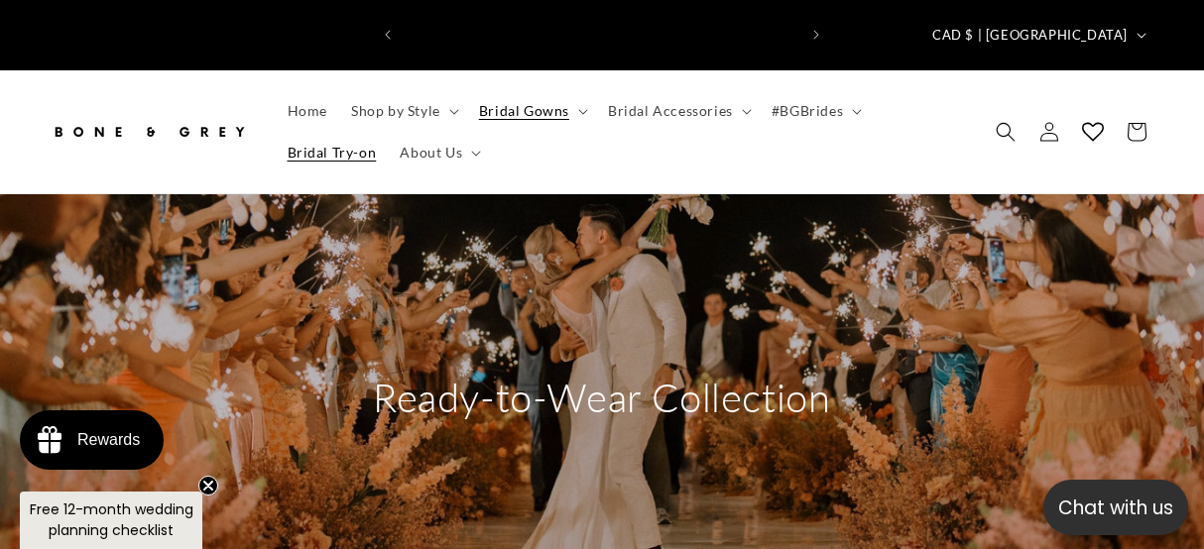
click at [313, 146] on link "Bridal Try-on" at bounding box center [332, 153] width 113 height 42
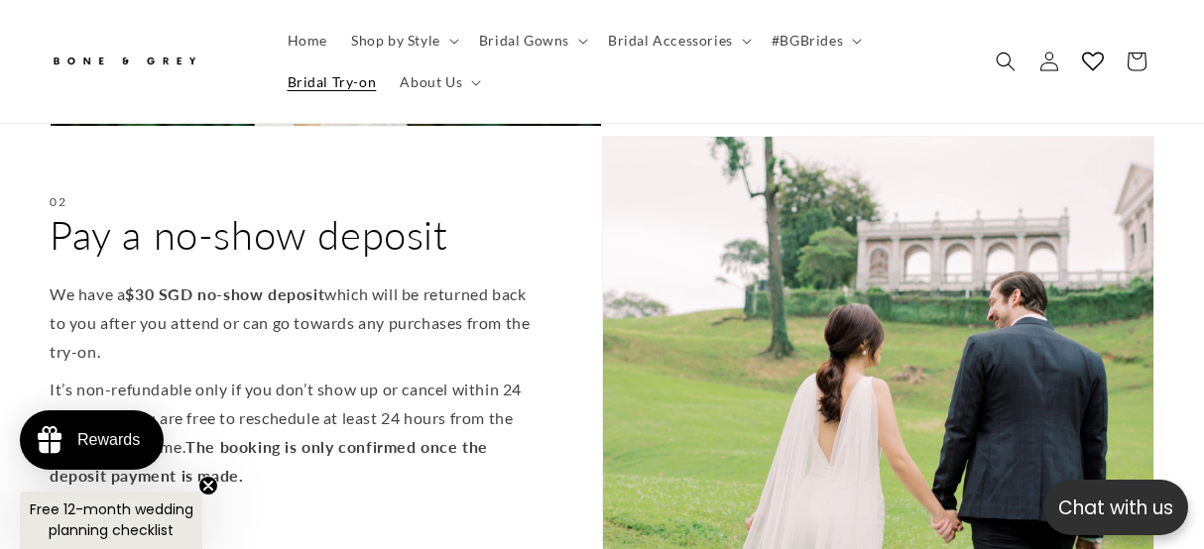
scroll to position [1264, 0]
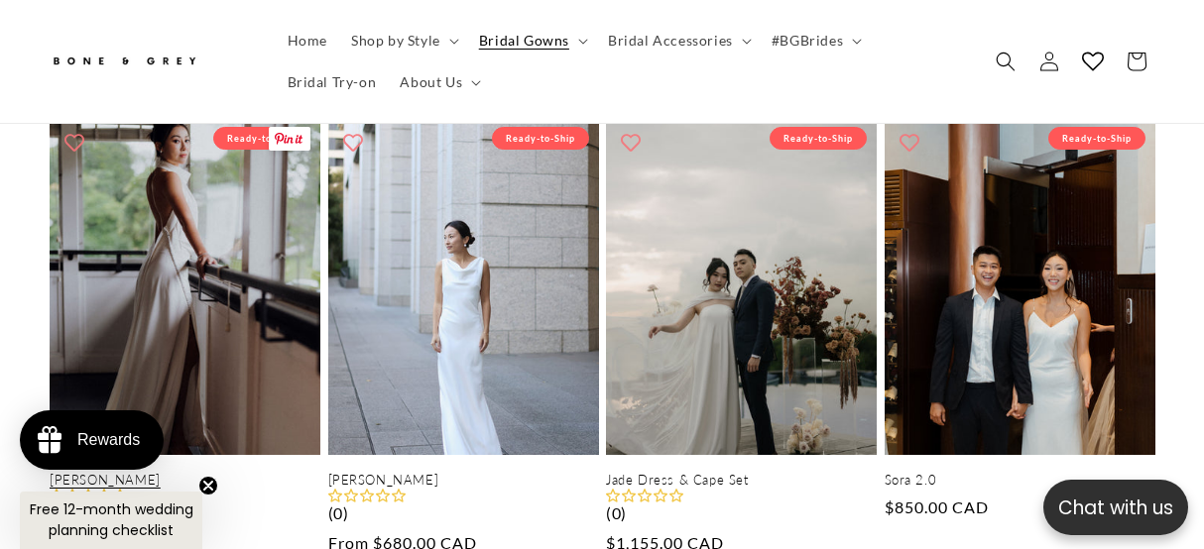
scroll to position [975, 0]
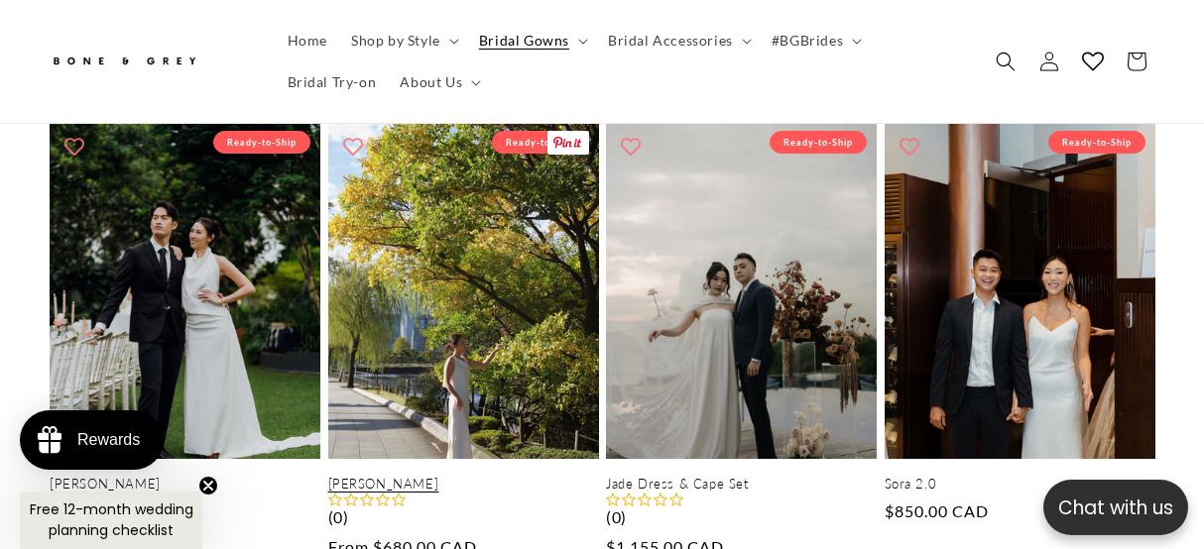
click at [408, 476] on link "Emma" at bounding box center [463, 484] width 271 height 17
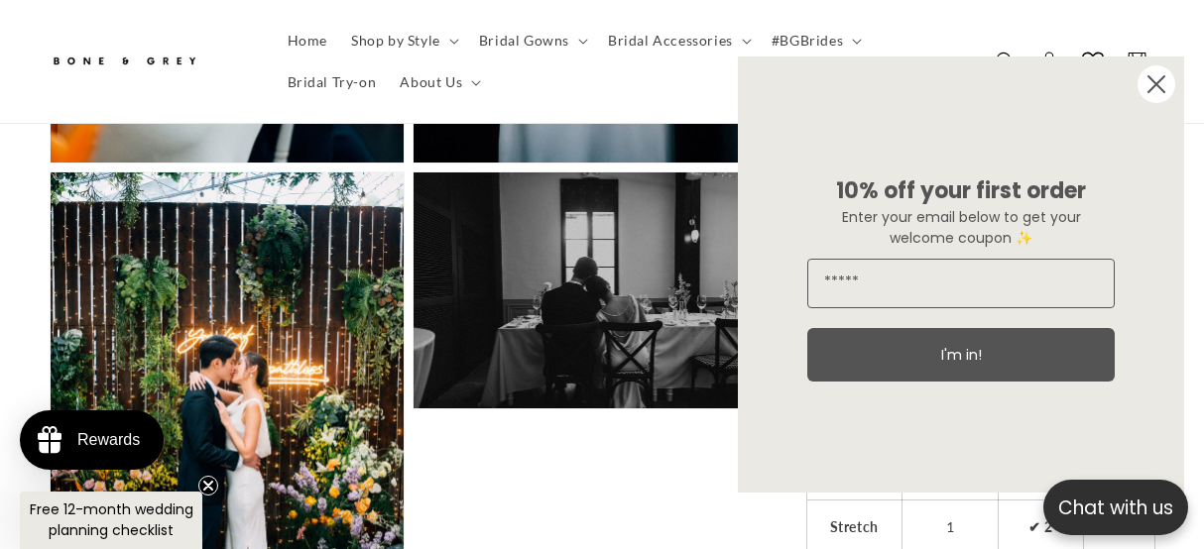
scroll to position [3406, 0]
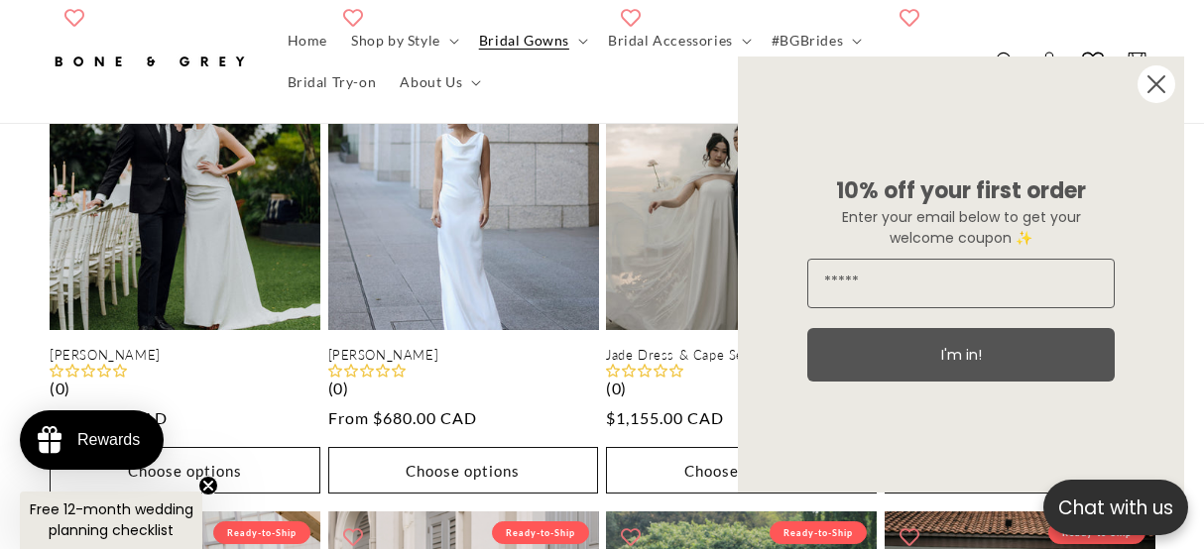
scroll to position [0, 784]
click at [1159, 82] on circle "Close dialog" at bounding box center [1156, 84] width 38 height 38
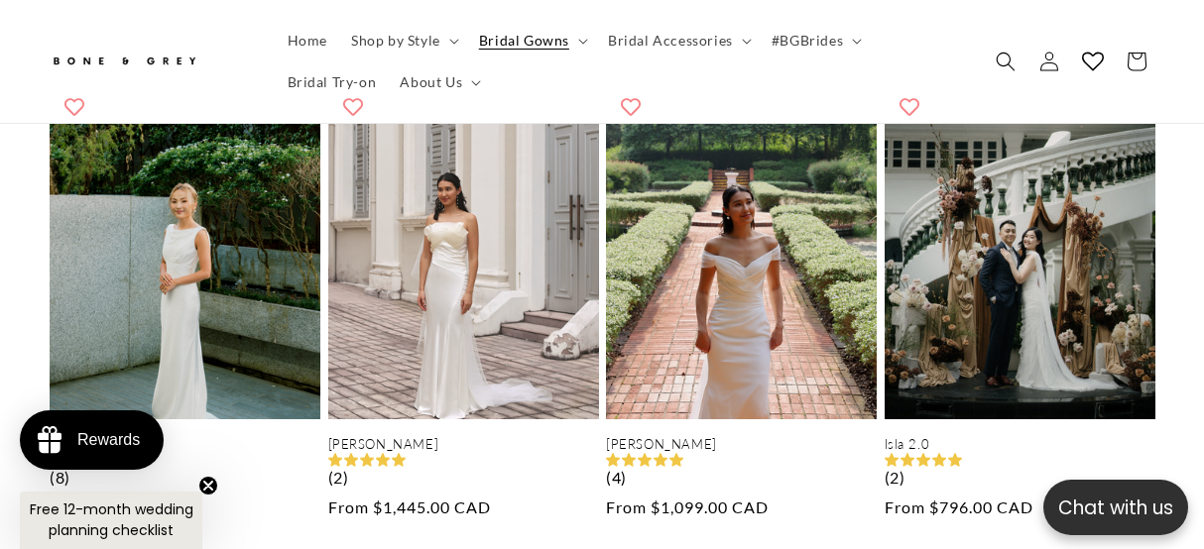
scroll to position [1541, 0]
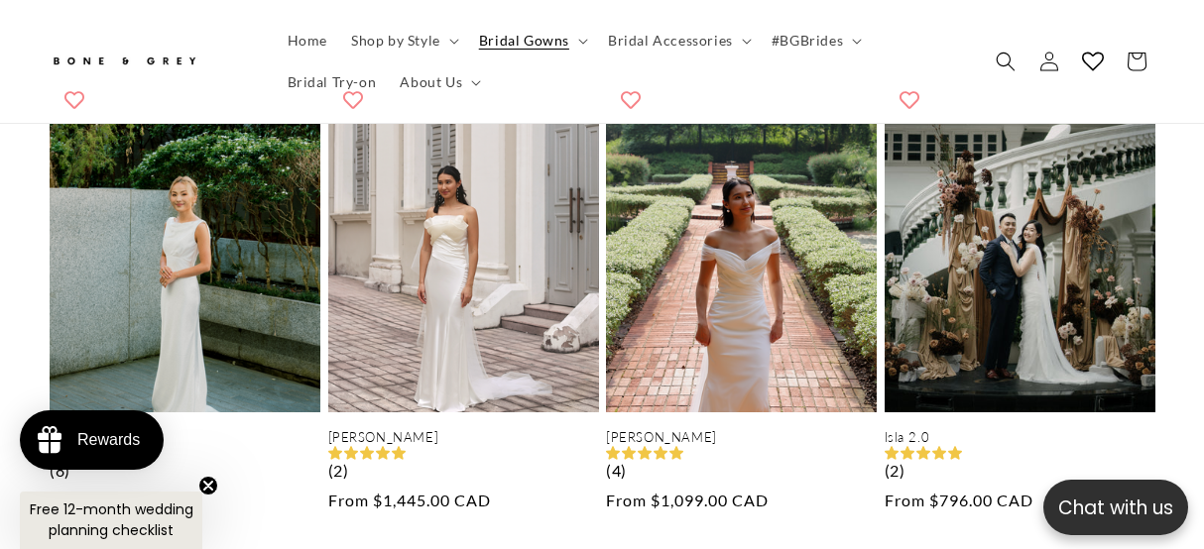
click at [145, 429] on link "Julia" at bounding box center [185, 437] width 271 height 17
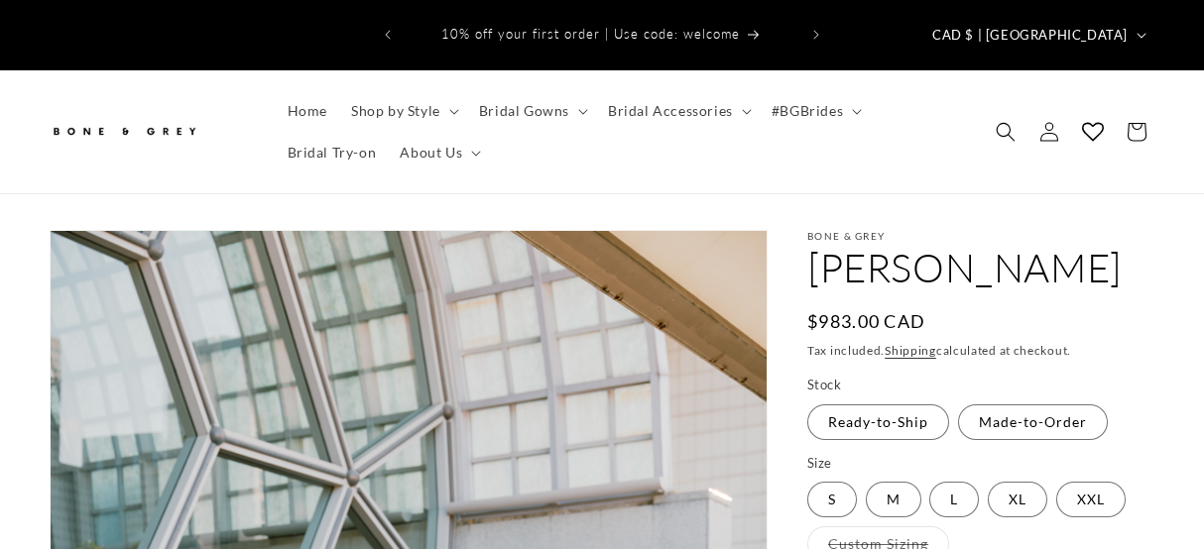
scroll to position [1367, 0]
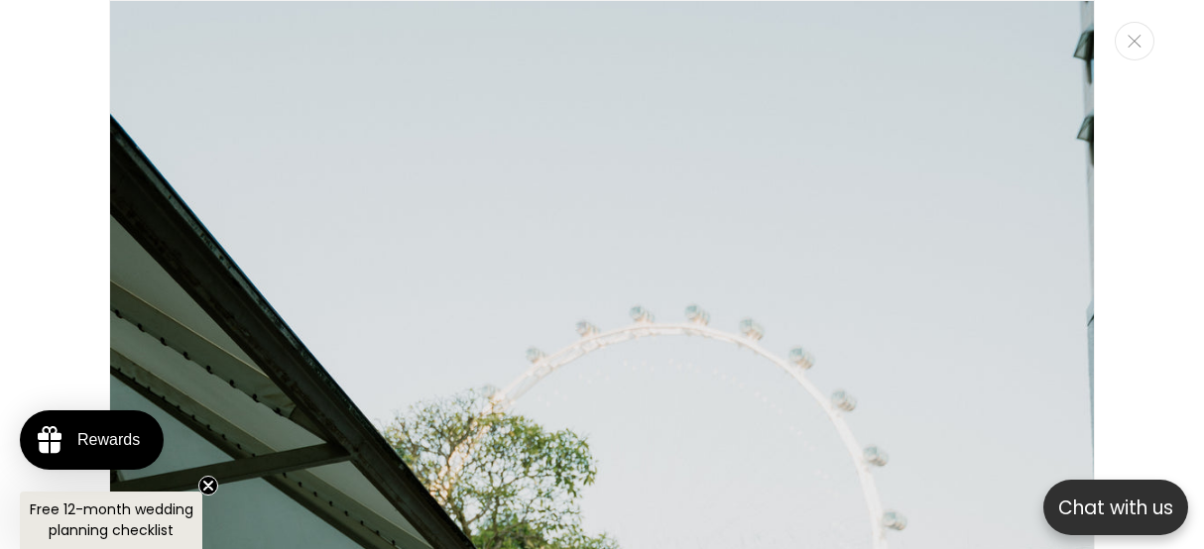
scroll to position [4814, 0]
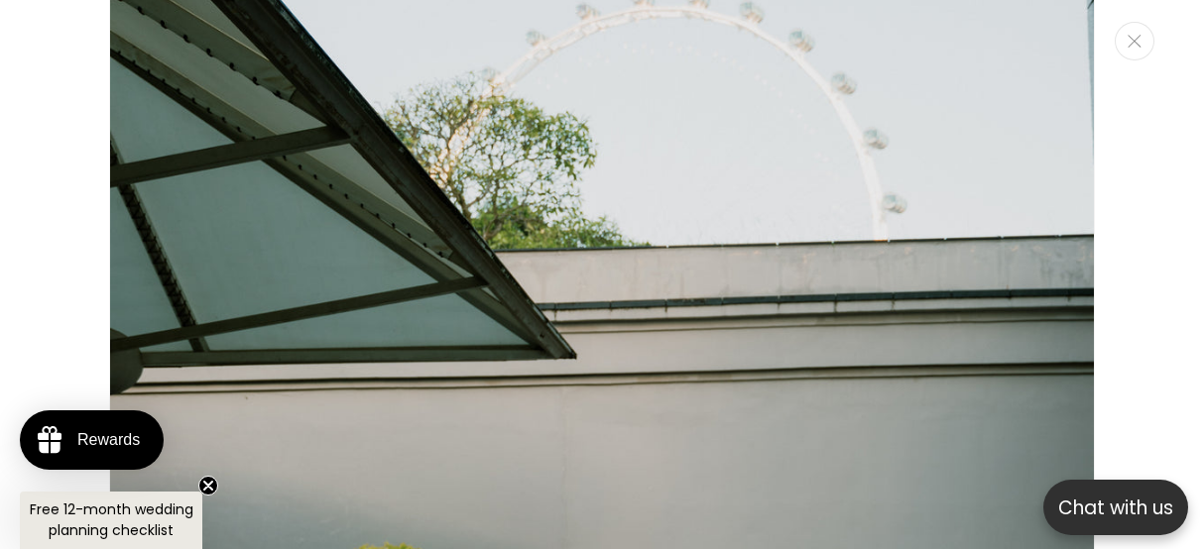
select select "**********"
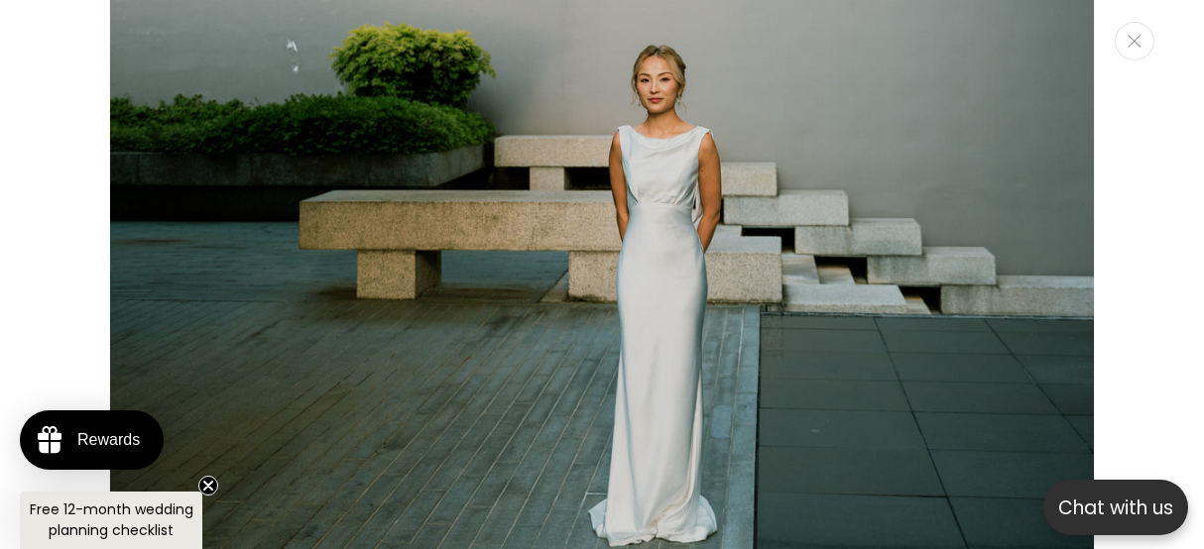
scroll to position [0, 784]
click at [1139, 43] on icon "Close" at bounding box center [1134, 41] width 14 height 13
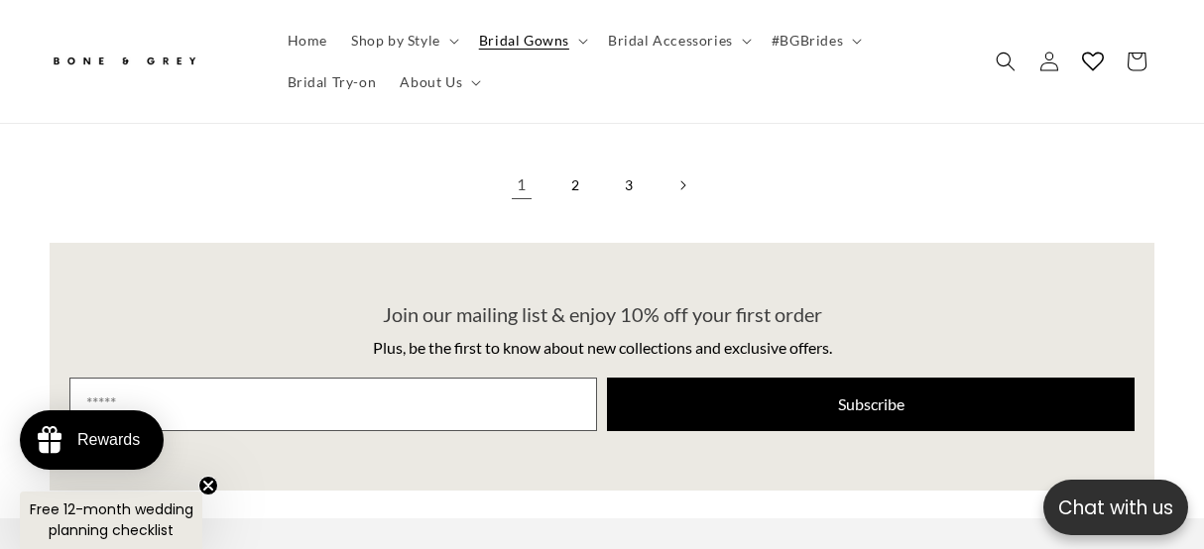
scroll to position [4122, 0]
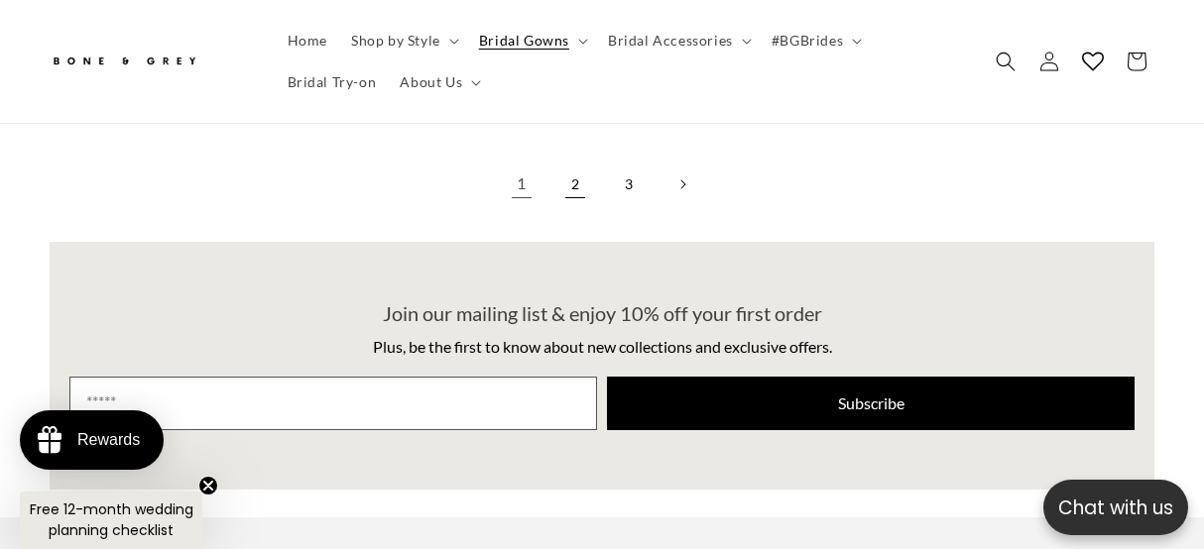
click at [559, 163] on link "2" at bounding box center [575, 185] width 44 height 44
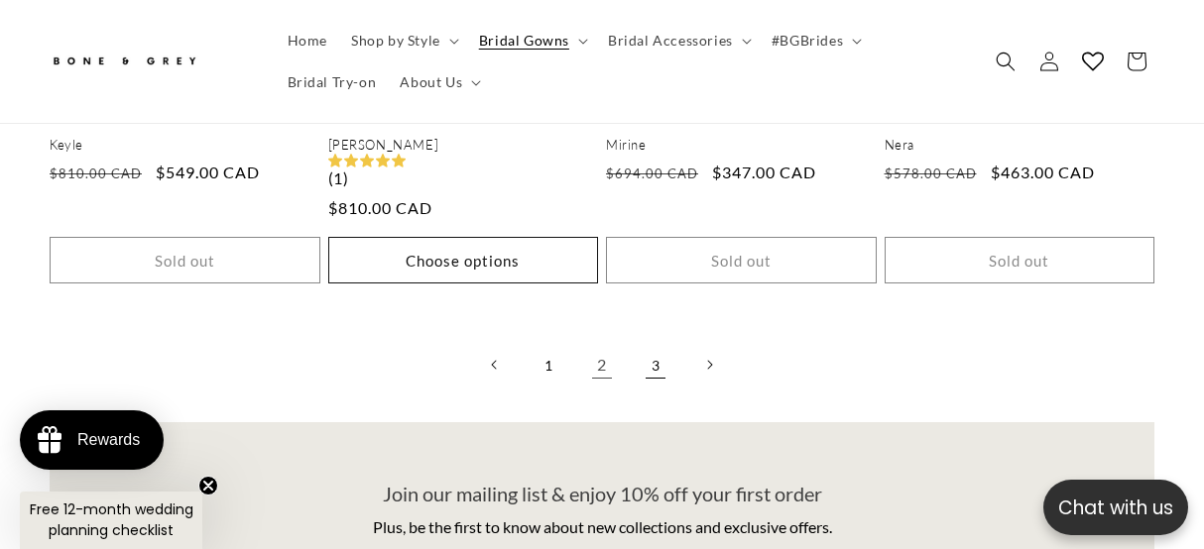
scroll to position [0, 784]
click at [663, 345] on link "3" at bounding box center [656, 365] width 44 height 44
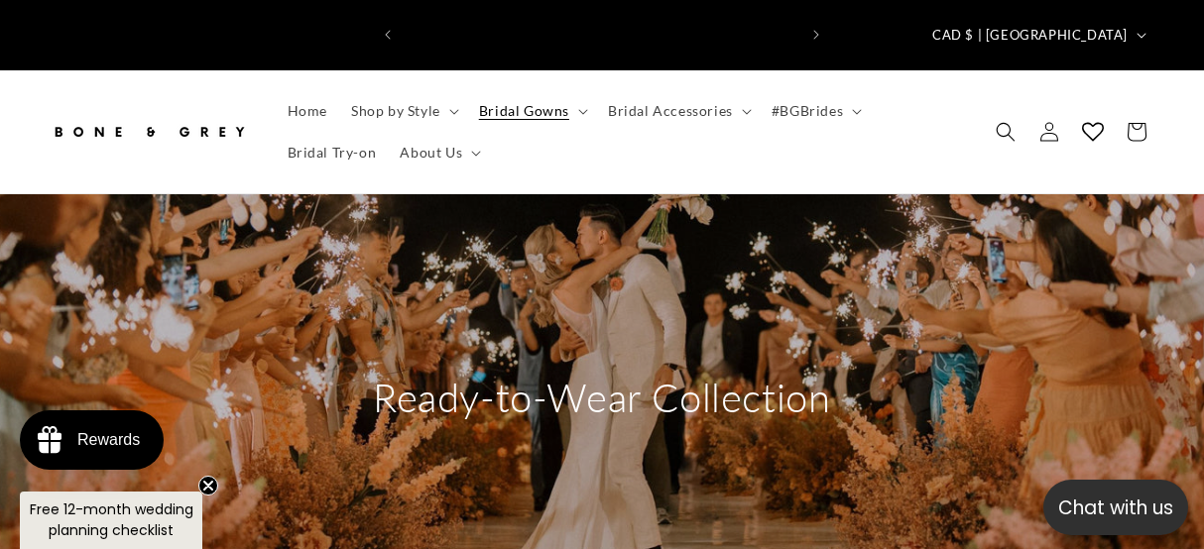
scroll to position [0, 784]
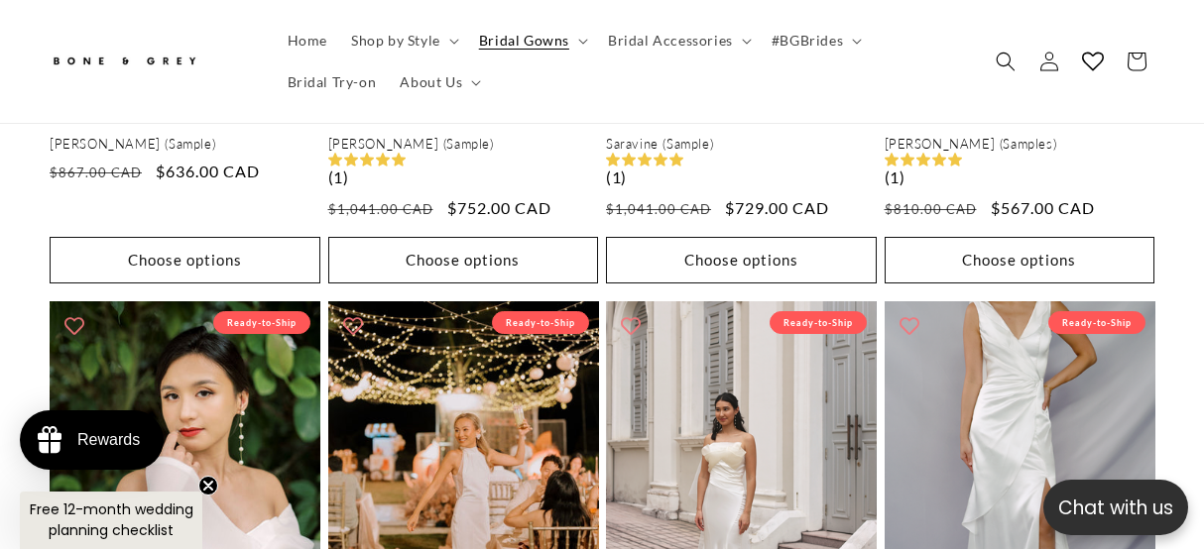
scroll to position [2510, 0]
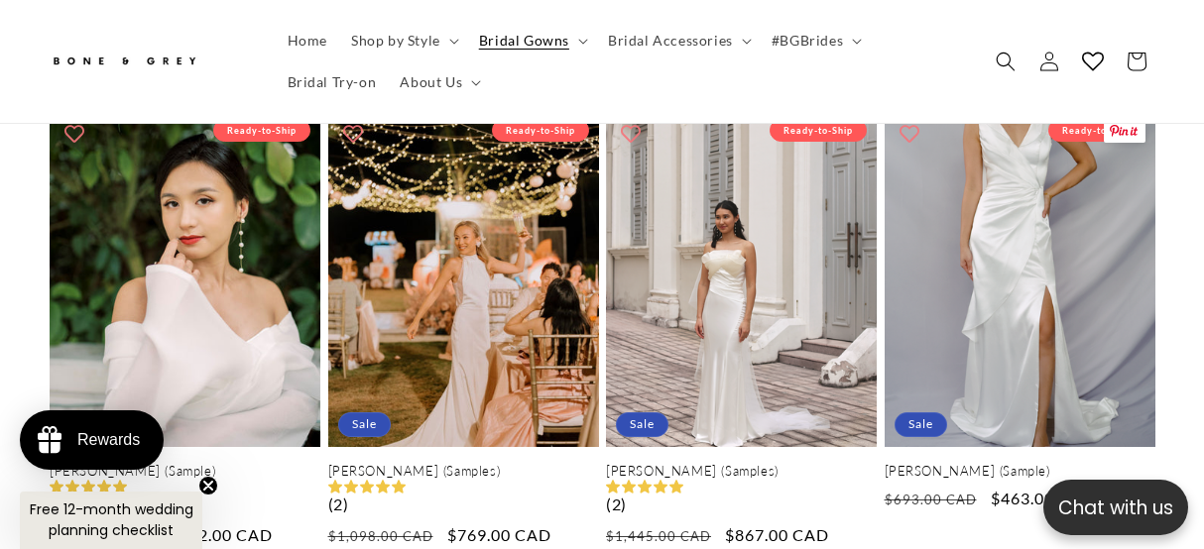
click at [973, 463] on link "[PERSON_NAME] (Sample)" at bounding box center [1020, 471] width 271 height 17
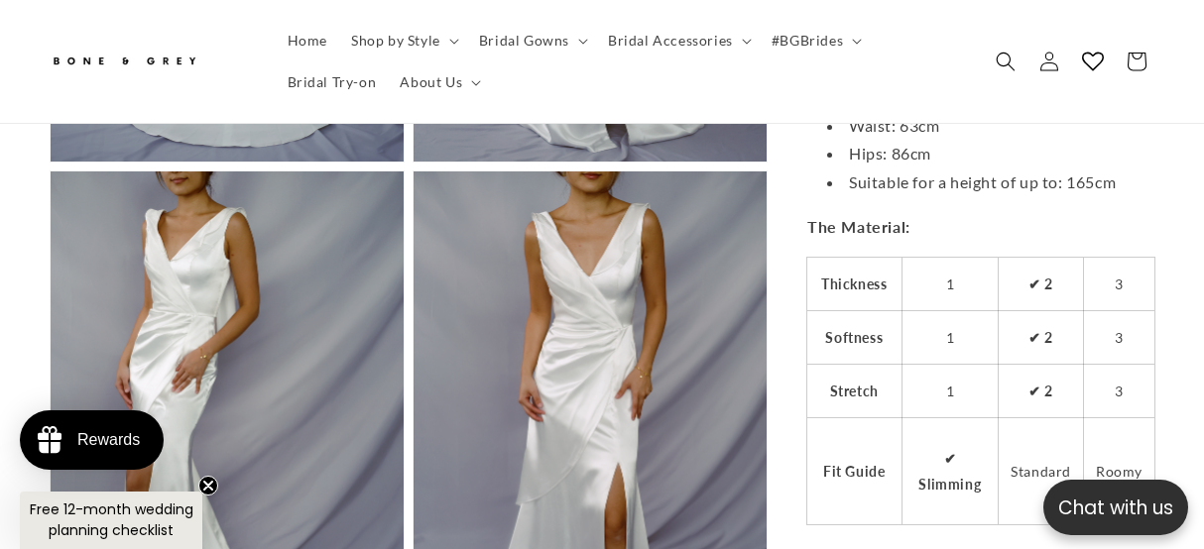
scroll to position [1952, 0]
